Goal: Check status: Check status

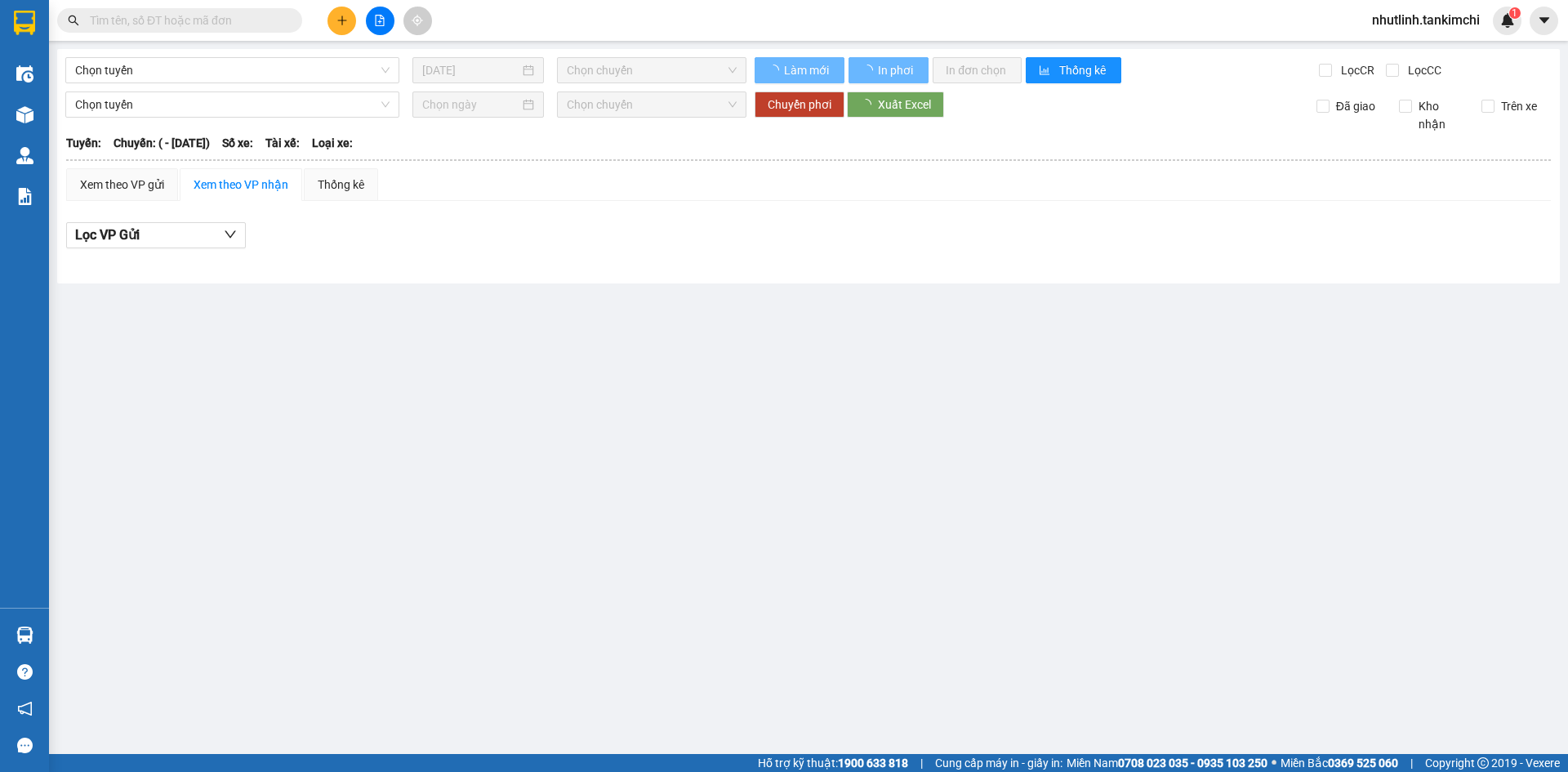
type input "[DATE]"
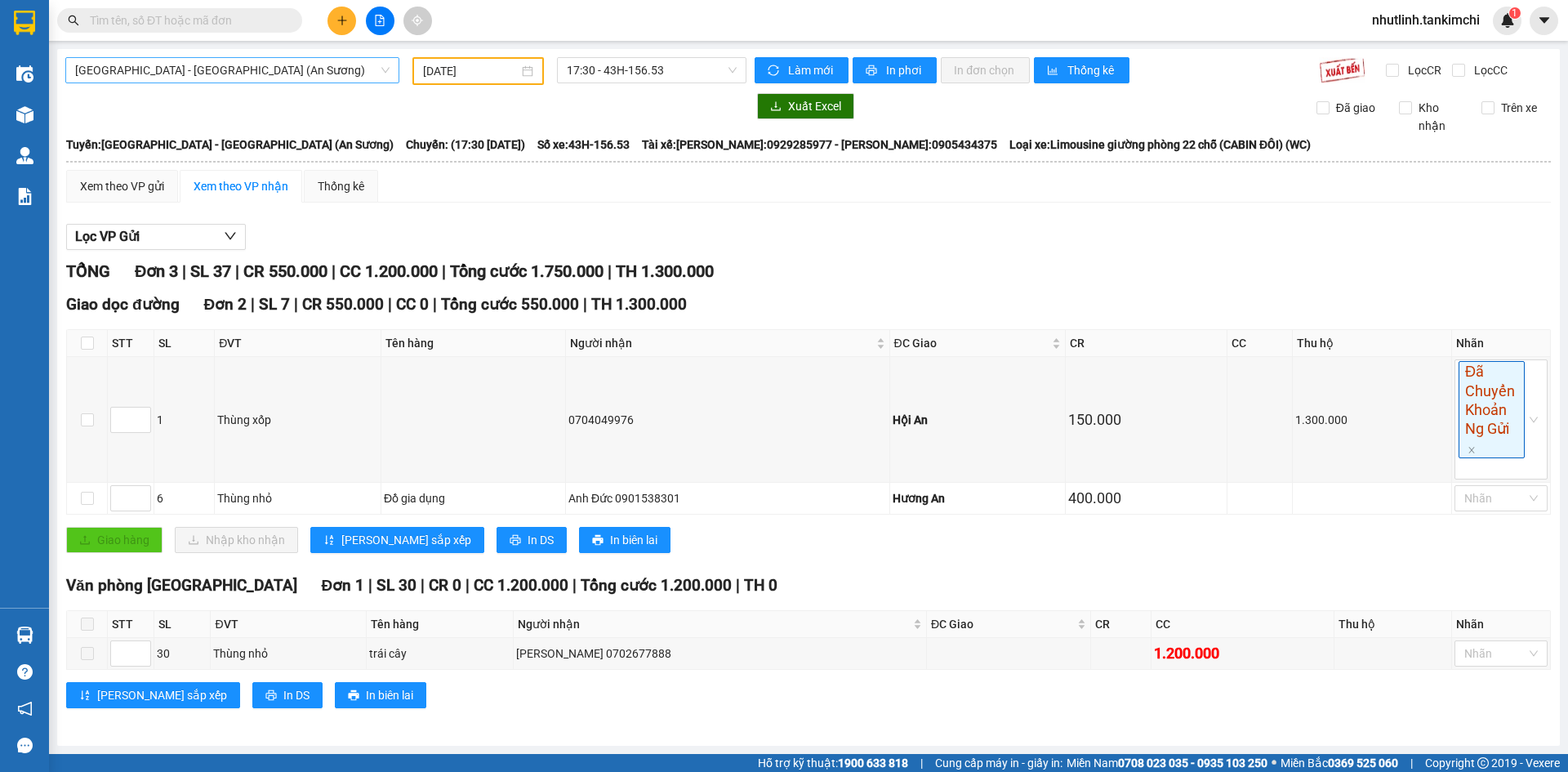
click at [316, 80] on span "[GEOGRAPHIC_DATA] - [GEOGRAPHIC_DATA] (An Sương)" at bounding box center [232, 71] width 315 height 25
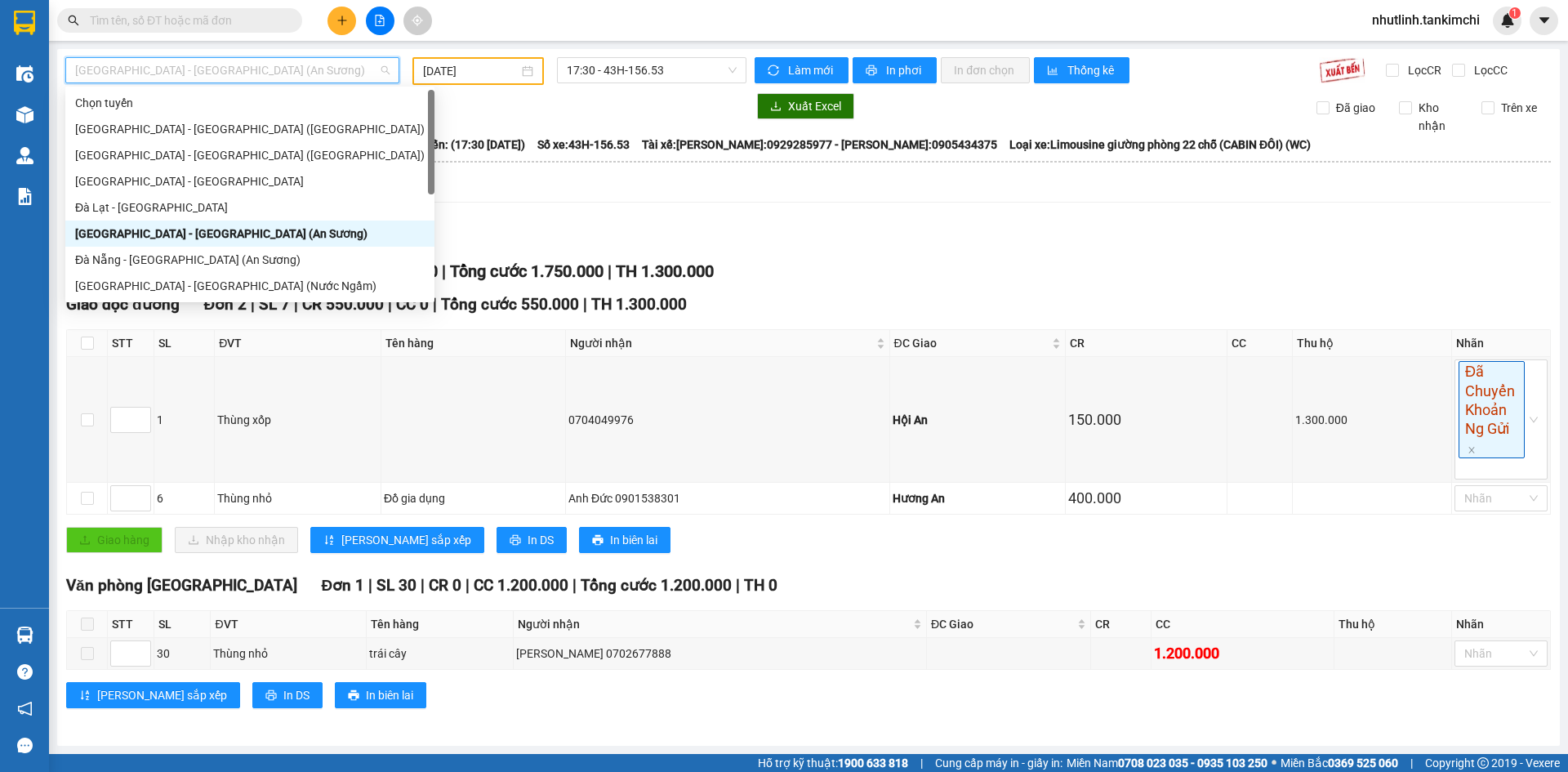
scroll to position [26, 0]
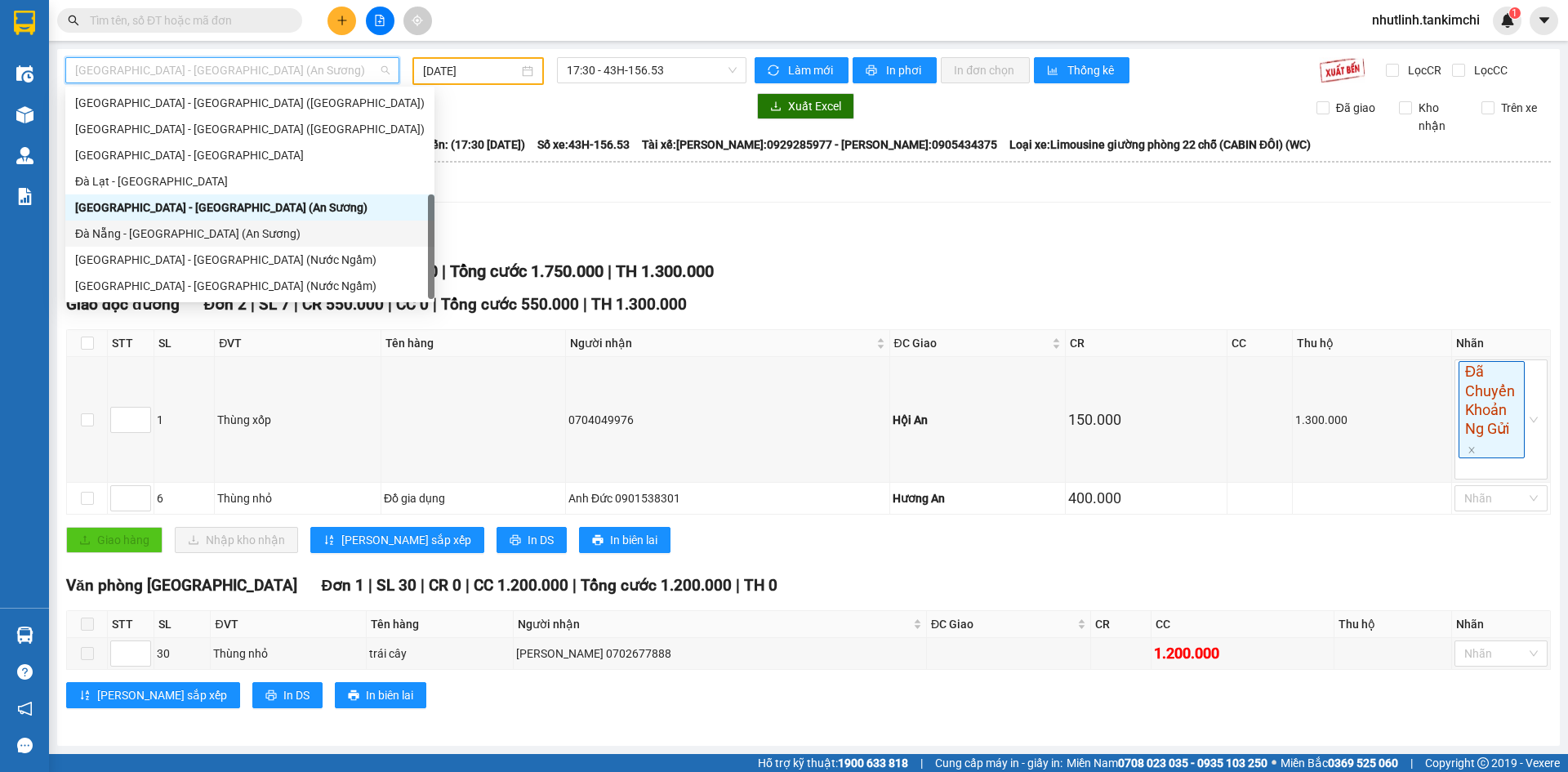
click at [247, 231] on div "Đà Nẵng - [GEOGRAPHIC_DATA] (An Sương)" at bounding box center [249, 233] width 349 height 18
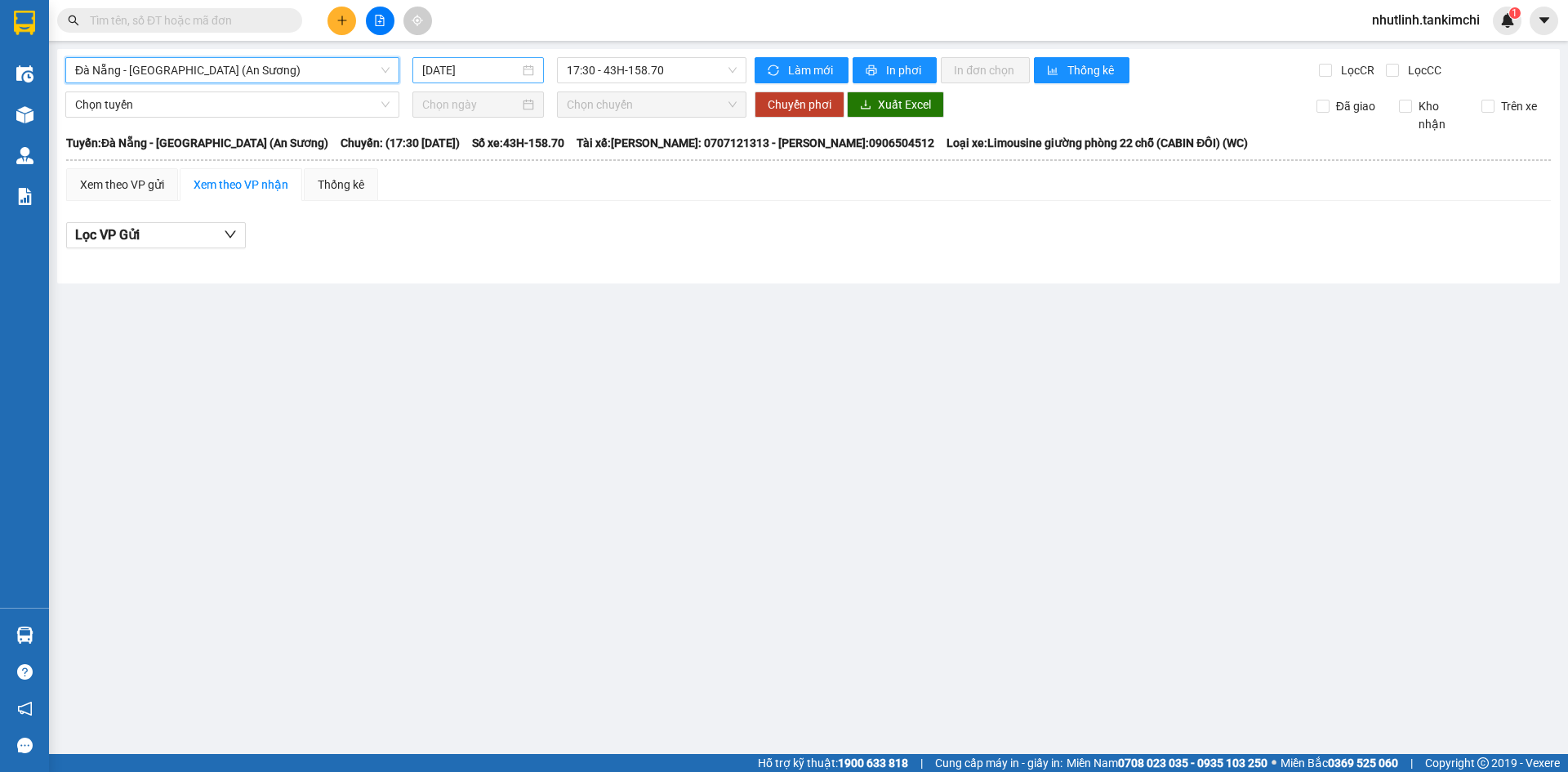
click at [491, 69] on input "[DATE]" at bounding box center [471, 71] width 97 height 18
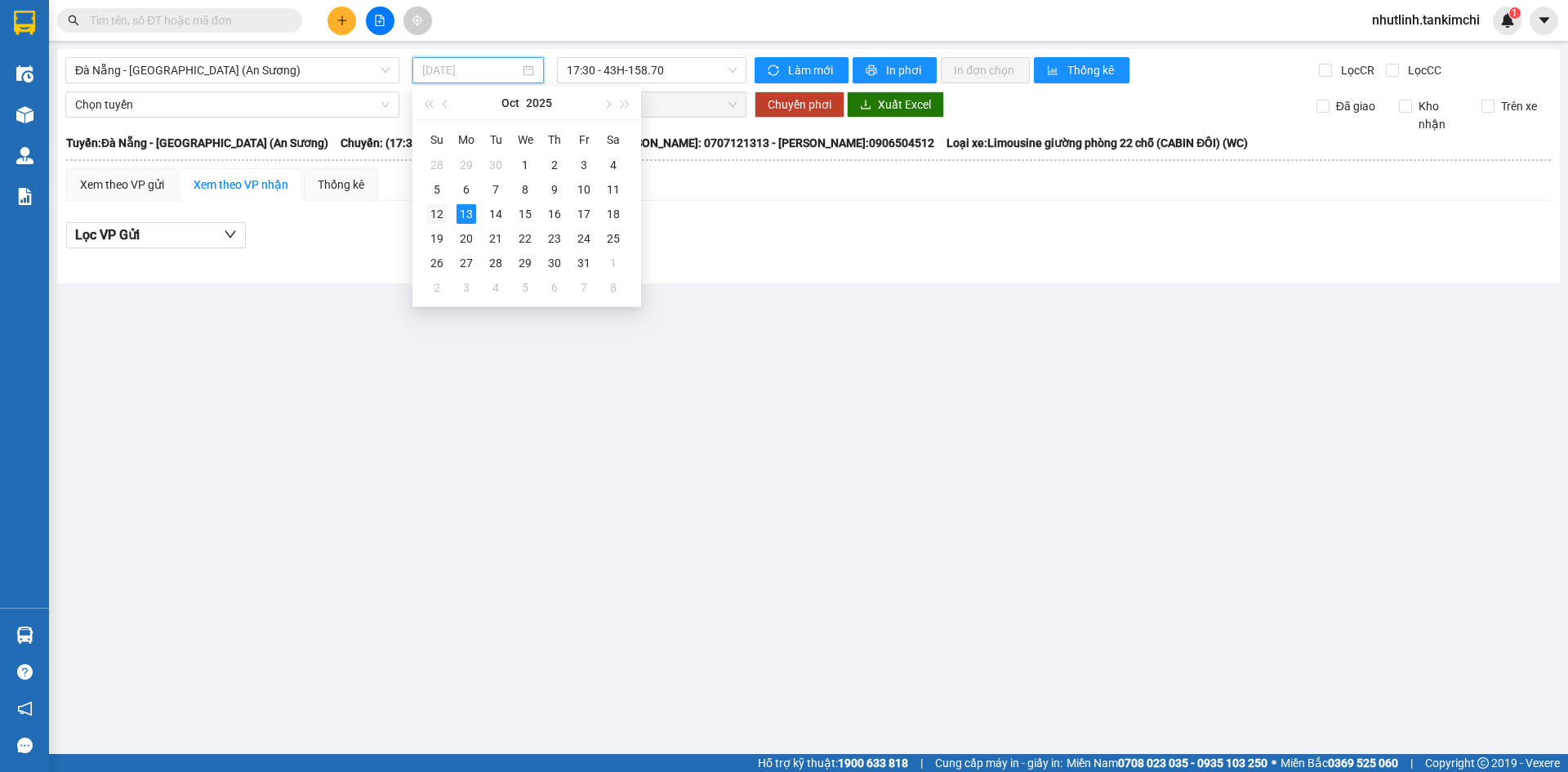
click at [447, 211] on td "12" at bounding box center [437, 214] width 30 height 25
type input "[DATE]"
